Goal: Information Seeking & Learning: Learn about a topic

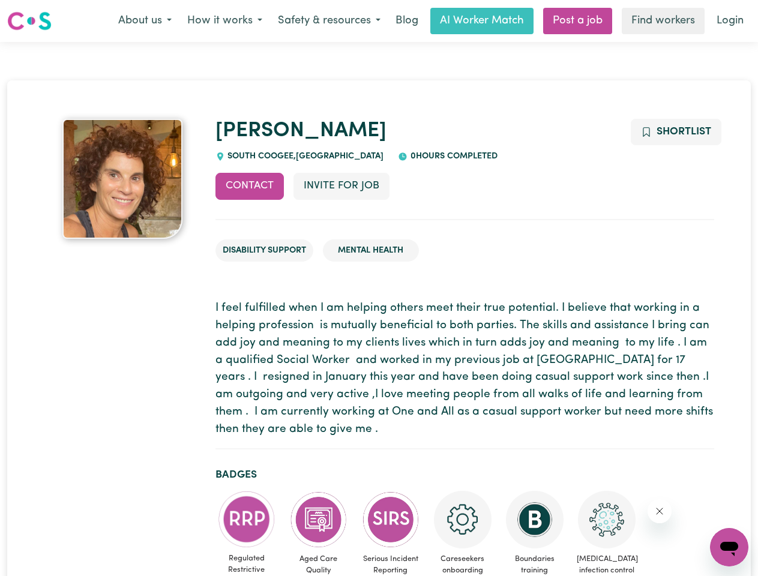
click at [145, 21] on button "About us" at bounding box center [144, 20] width 69 height 25
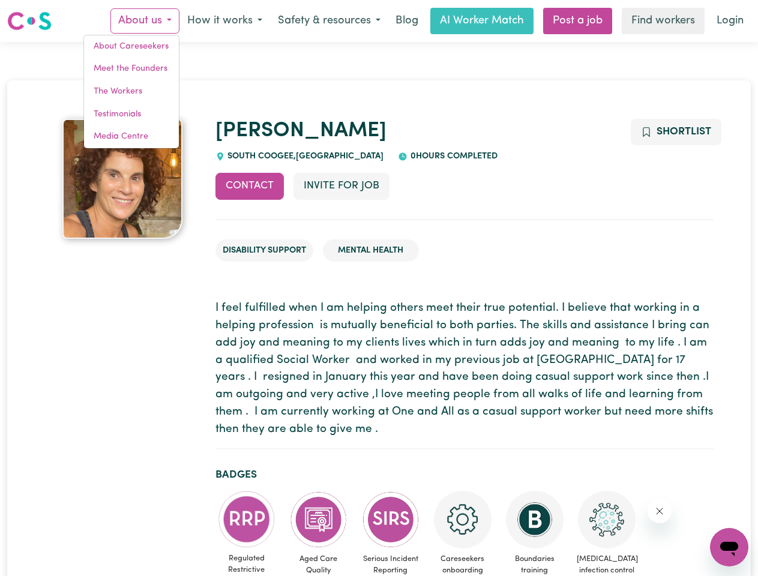
click at [224, 21] on button "How it works" at bounding box center [224, 20] width 91 height 25
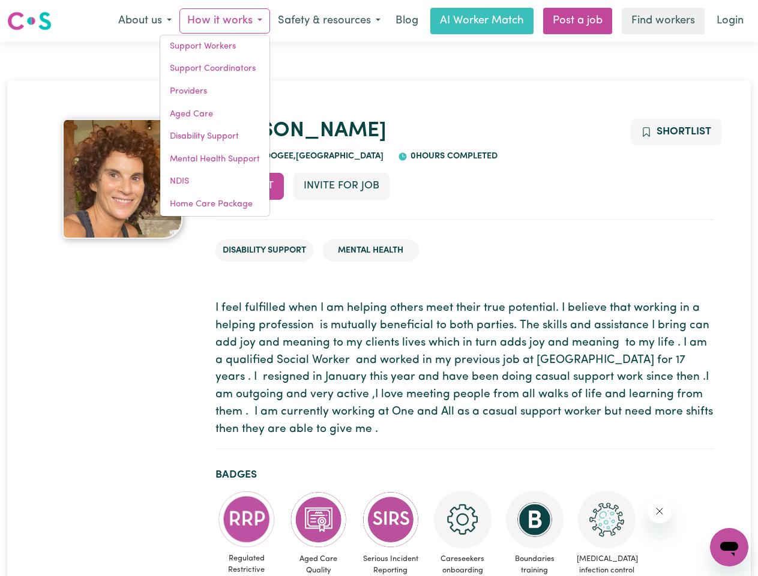
click at [328, 21] on button "Safety & resources" at bounding box center [329, 20] width 118 height 25
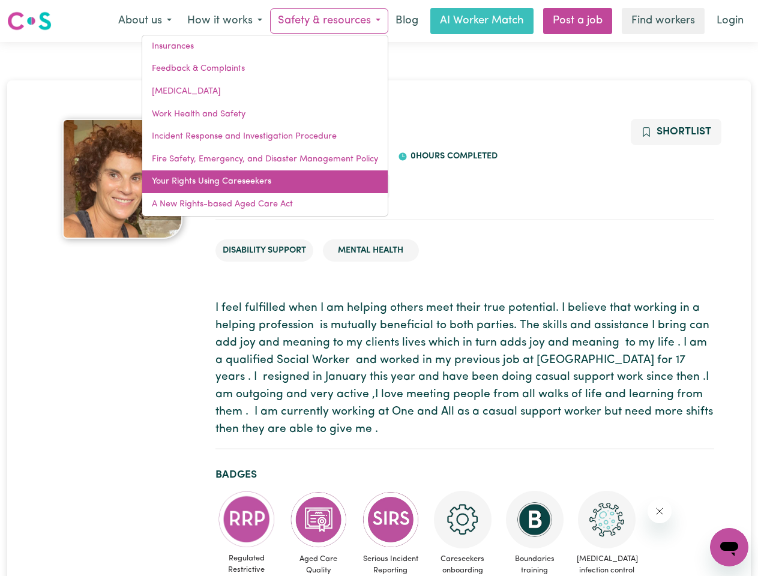
click at [250, 186] on link "Your Rights Using Careseekers" at bounding box center [264, 181] width 245 height 23
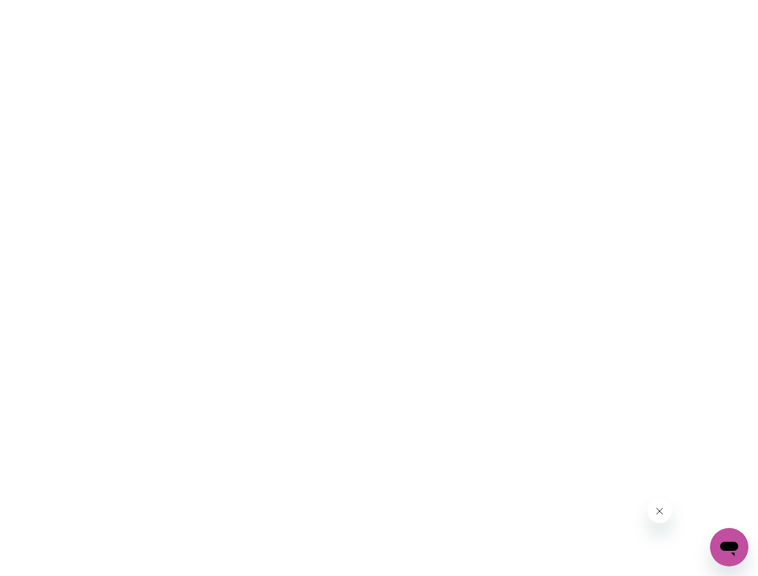
click at [341, 0] on html at bounding box center [379, 0] width 758 height 0
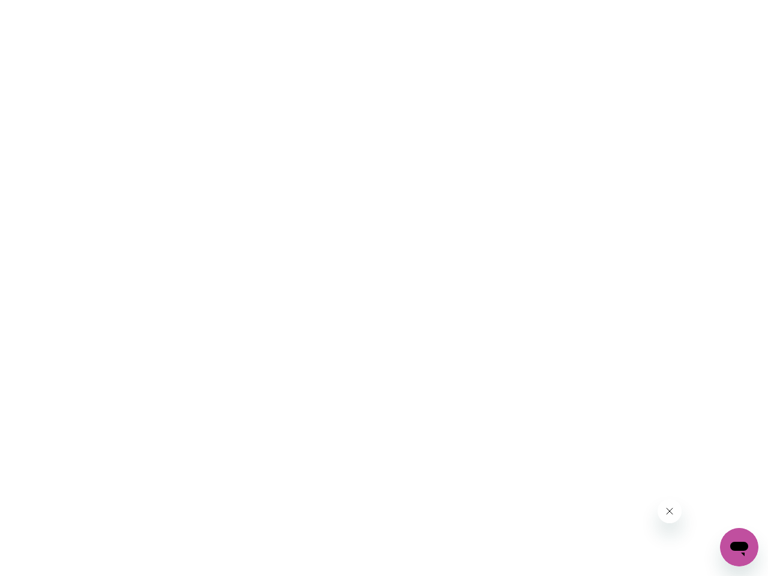
click at [675, 0] on html at bounding box center [384, 0] width 768 height 0
click at [247, 0] on html at bounding box center [384, 0] width 768 height 0
click at [319, 0] on html at bounding box center [384, 0] width 768 height 0
